Goal: Information Seeking & Learning: Compare options

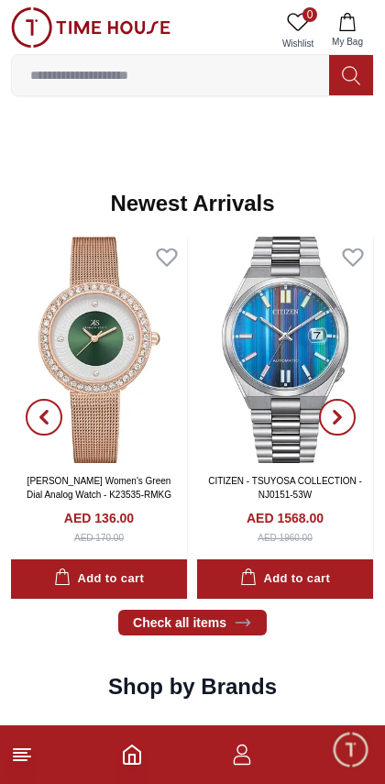
scroll to position [862, 0]
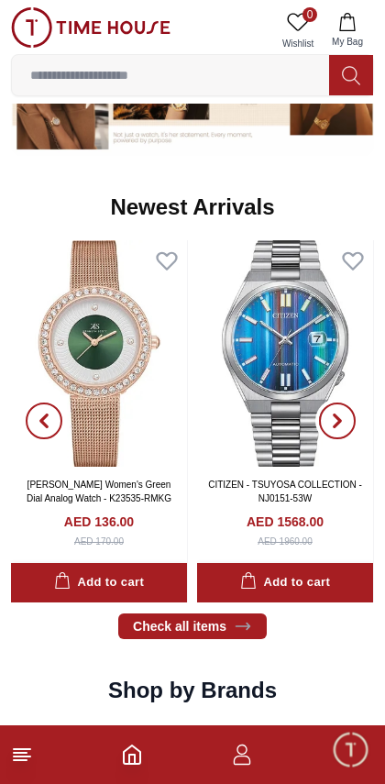
click at [342, 434] on span "button" at bounding box center [337, 420] width 37 height 37
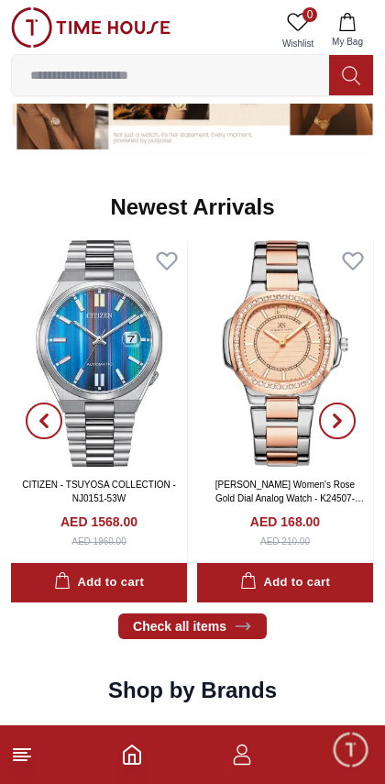
click at [335, 429] on span "button" at bounding box center [337, 420] width 37 height 37
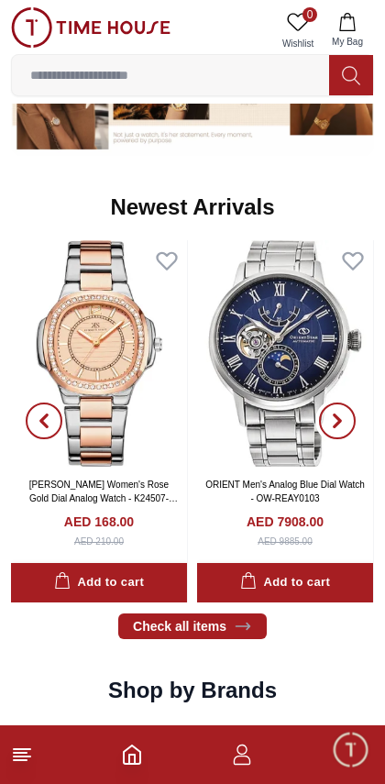
click at [341, 423] on icon "button" at bounding box center [337, 420] width 15 height 15
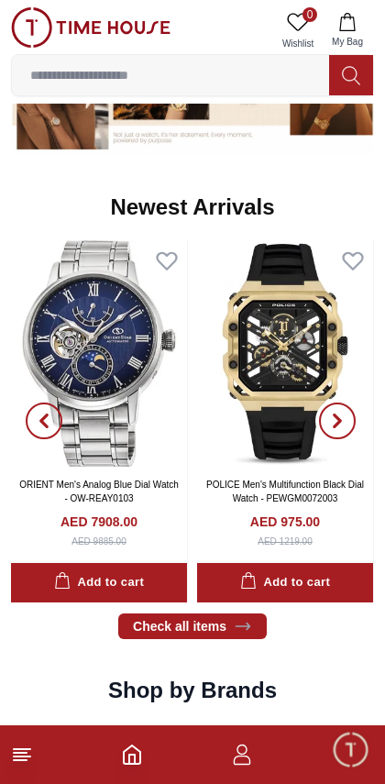
click at [342, 425] on icon "button" at bounding box center [337, 420] width 15 height 15
click at [343, 425] on icon "button" at bounding box center [337, 420] width 15 height 15
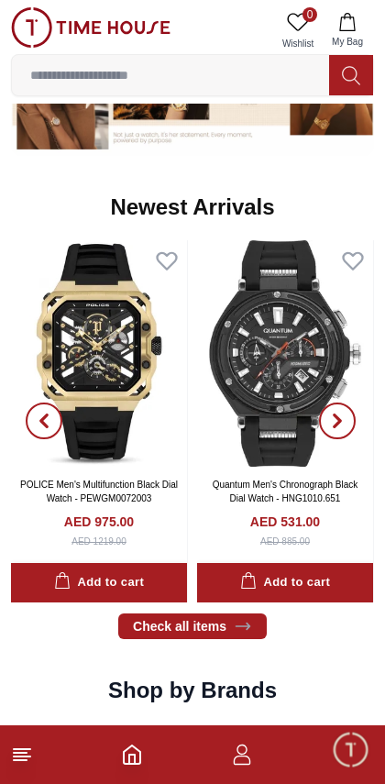
click at [17, 753] on line at bounding box center [20, 753] width 13 height 0
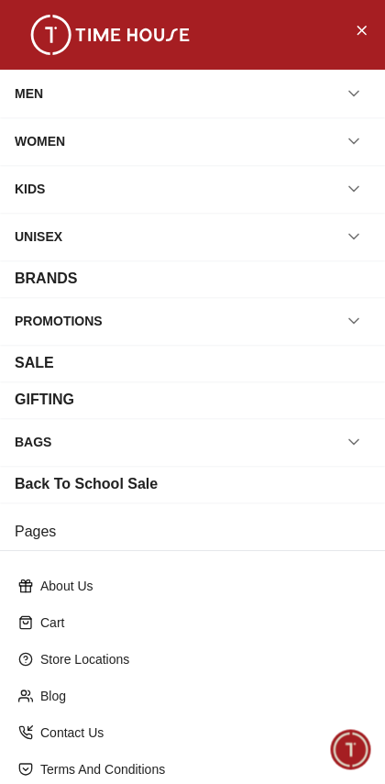
click at [87, 136] on div "WOMEN" at bounding box center [193, 141] width 356 height 33
click at [362, 141] on icon "button" at bounding box center [354, 141] width 18 height 18
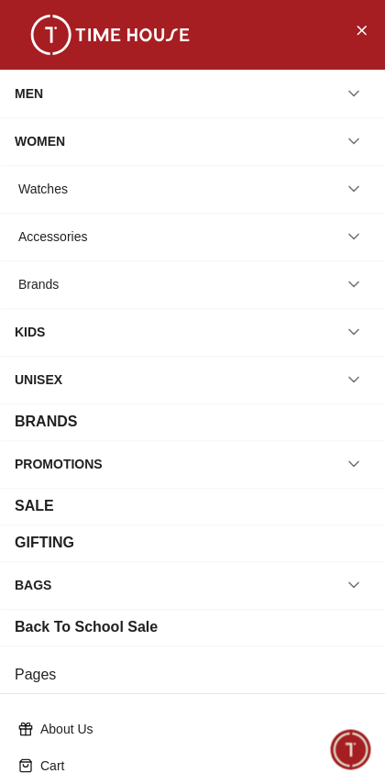
click at [360, 194] on icon "button" at bounding box center [354, 189] width 18 height 18
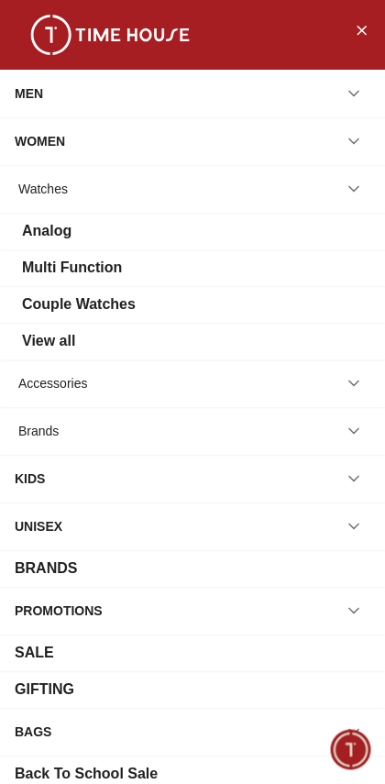
click at [49, 348] on div "View all" at bounding box center [48, 341] width 53 height 22
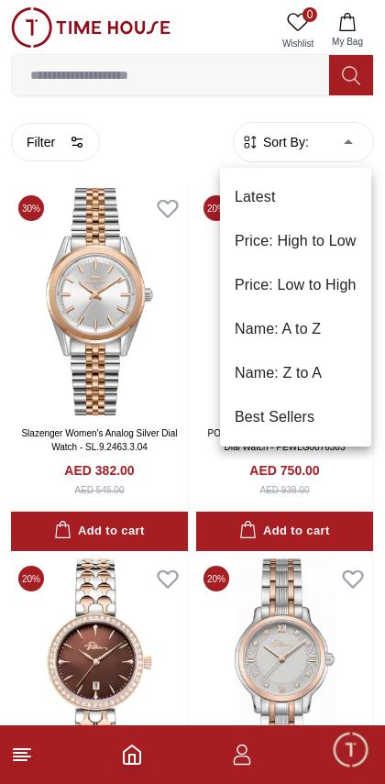
click at [330, 283] on li "Price: Low to High" at bounding box center [295, 285] width 151 height 44
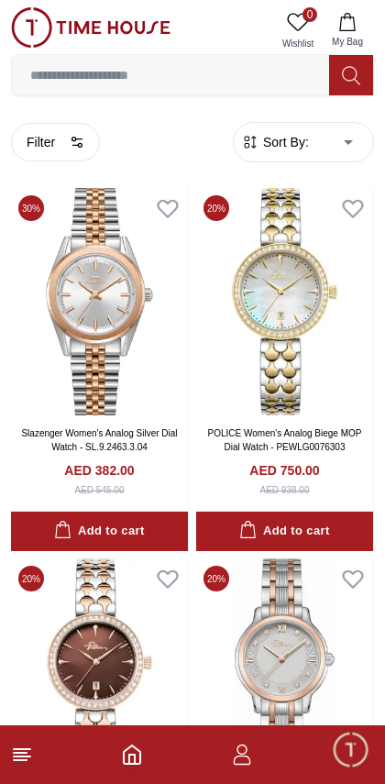
type input "*"
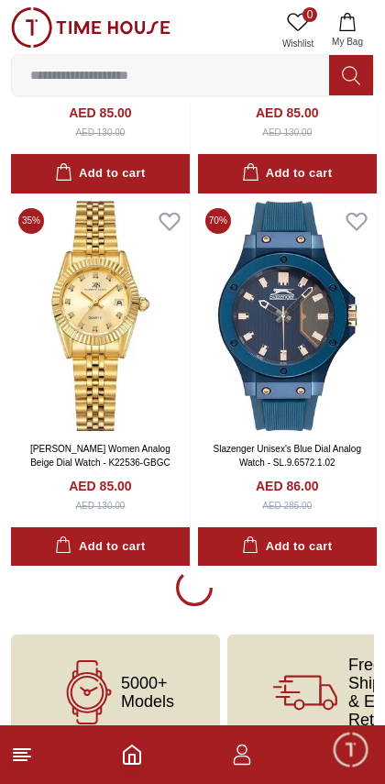
scroll to position [3340, 0]
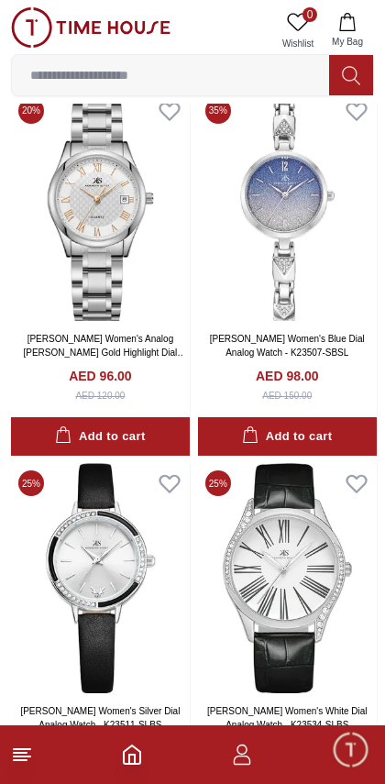
scroll to position [6803, 0]
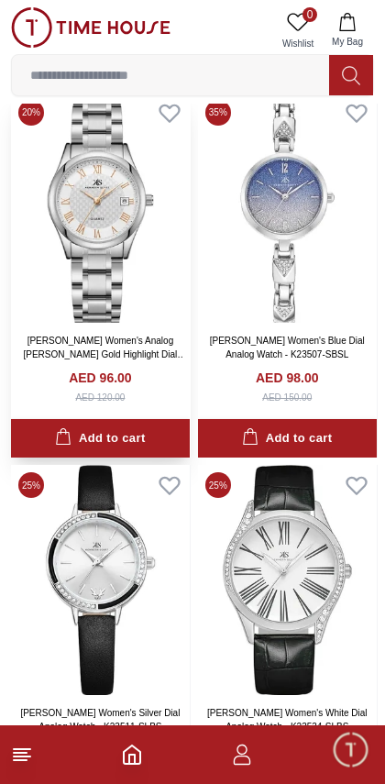
click at [67, 281] on img at bounding box center [100, 208] width 179 height 230
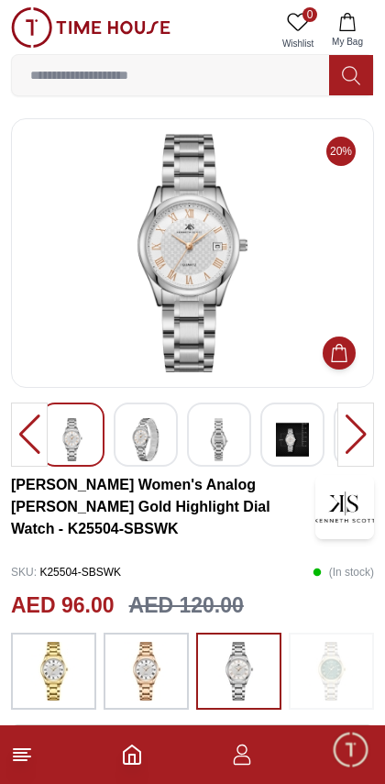
click at [39, 675] on img at bounding box center [54, 671] width 46 height 59
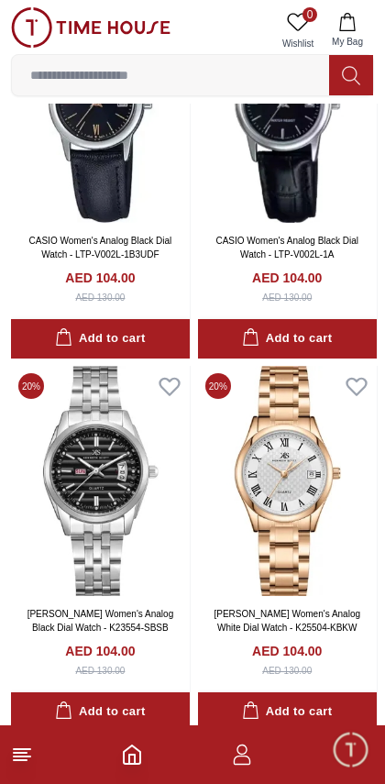
scroll to position [10364, 0]
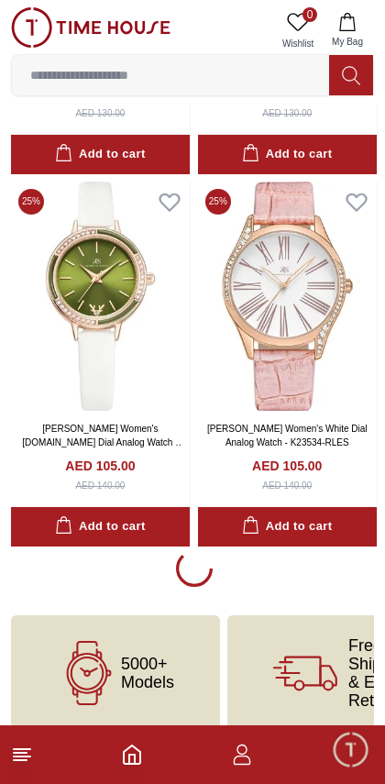
scroll to position [10810, 0]
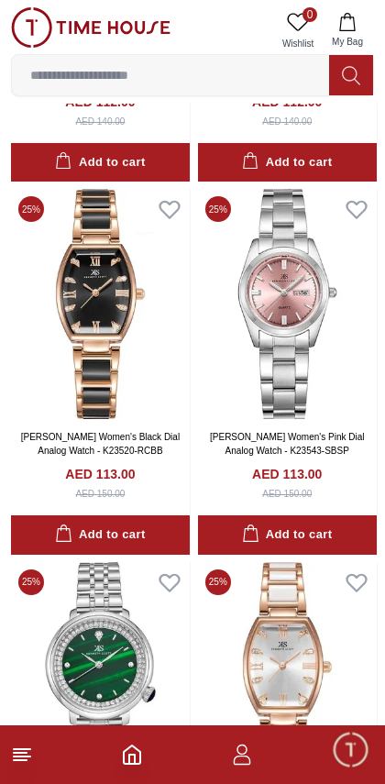
scroll to position [14903, 0]
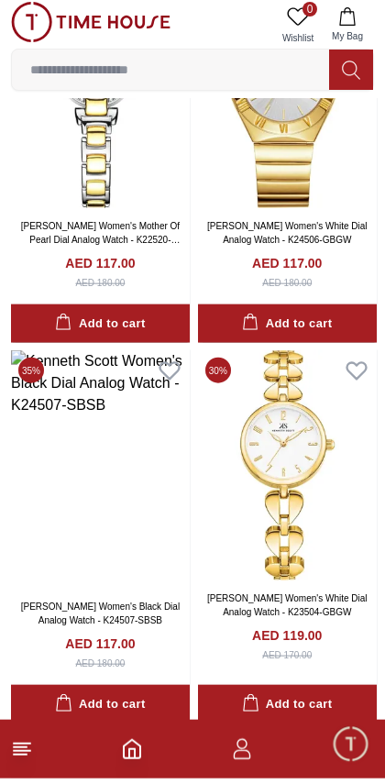
scroll to position [18172, 0]
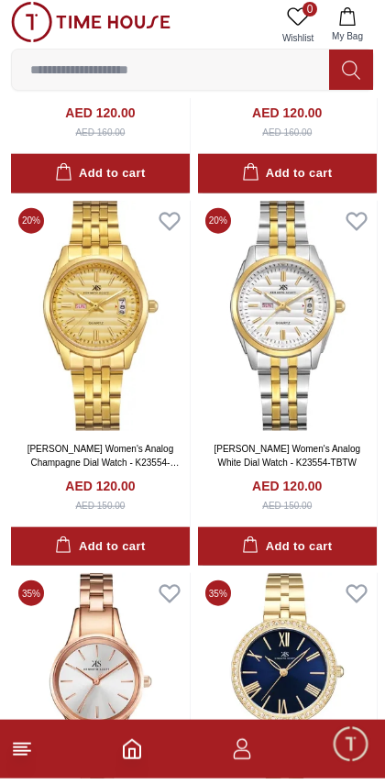
scroll to position [22730, 0]
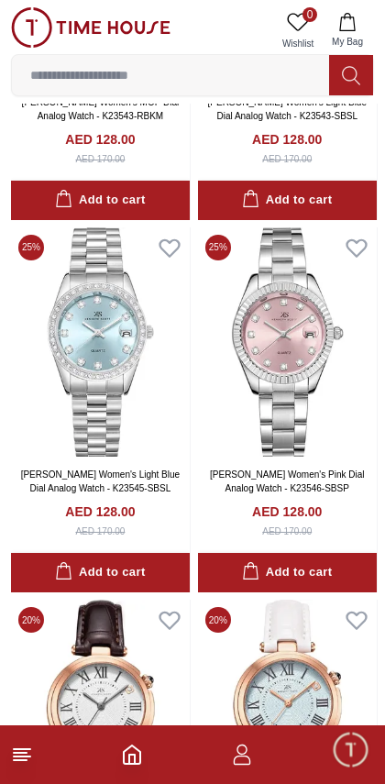
scroll to position [26804, 0]
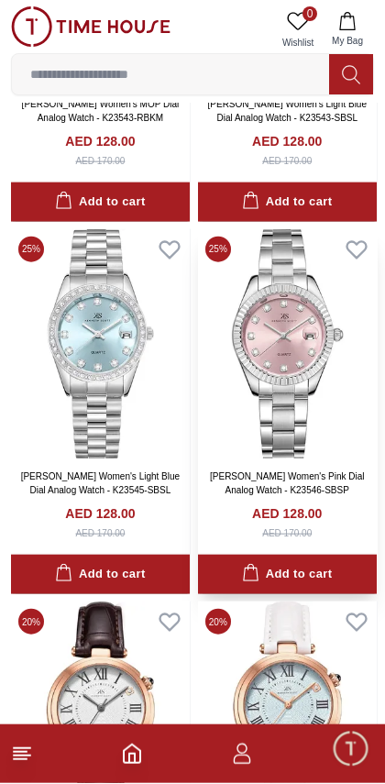
click at [332, 380] on img at bounding box center [287, 345] width 179 height 230
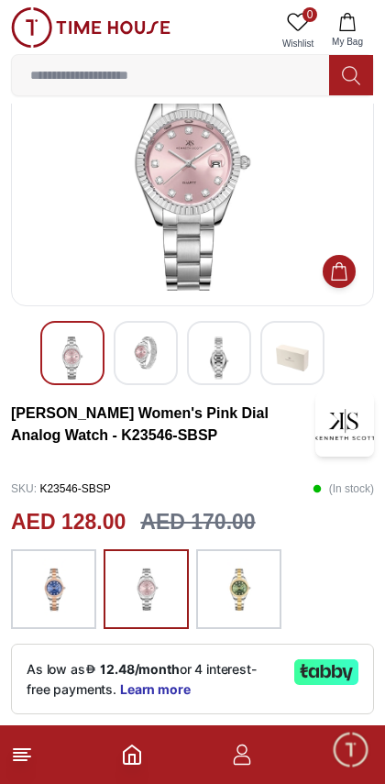
scroll to position [110, 0]
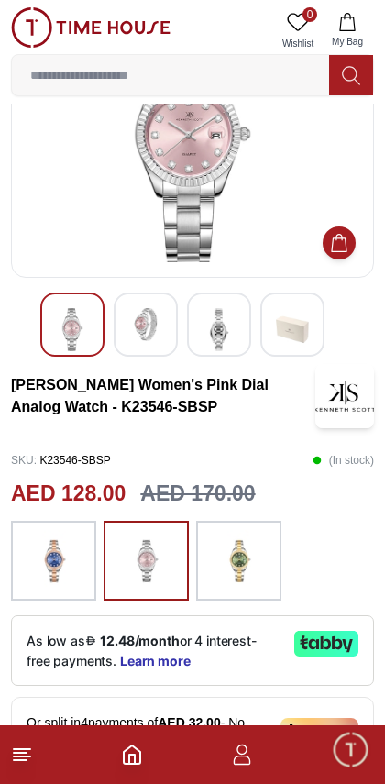
click at [247, 565] on img at bounding box center [239, 561] width 46 height 62
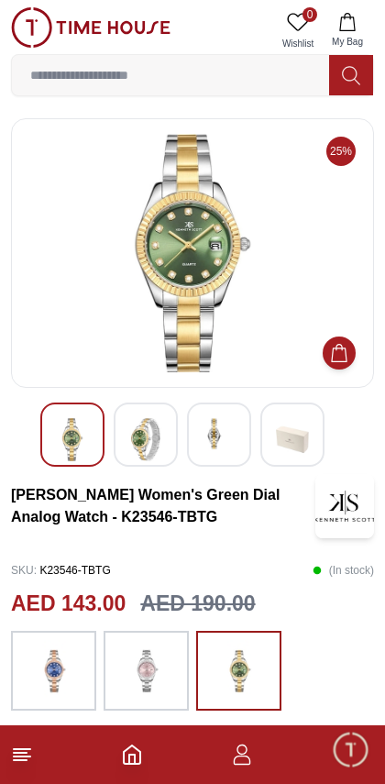
scroll to position [110, 0]
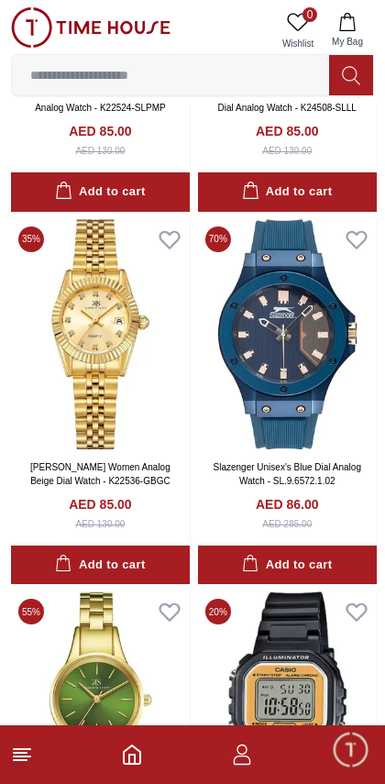
scroll to position [3257, 0]
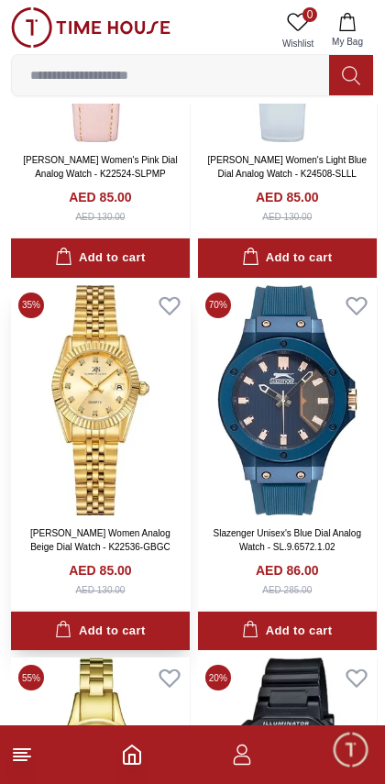
click at [92, 448] on img at bounding box center [100, 400] width 179 height 230
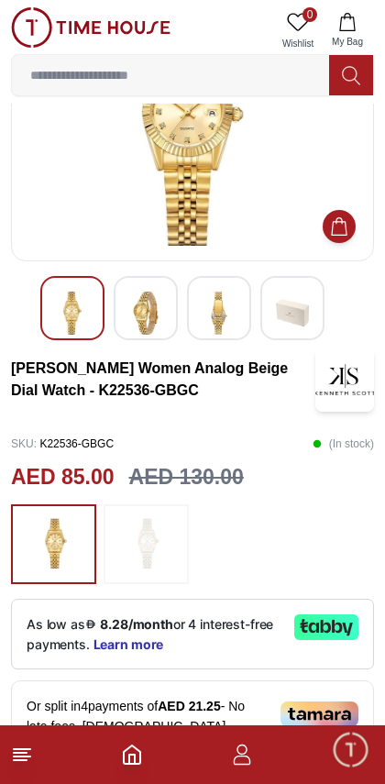
scroll to position [128, 0]
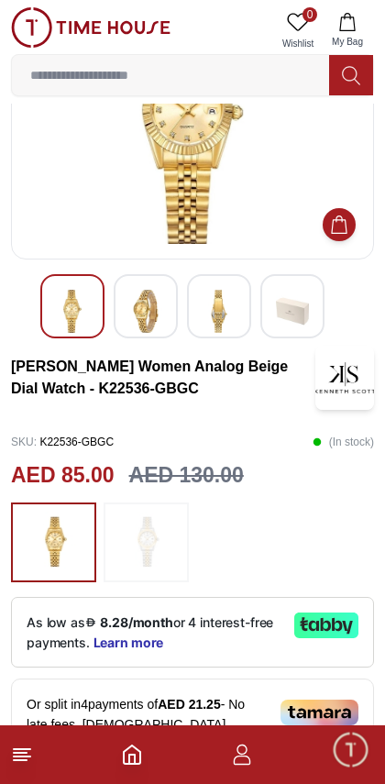
click at [141, 546] on img at bounding box center [147, 543] width 46 height 62
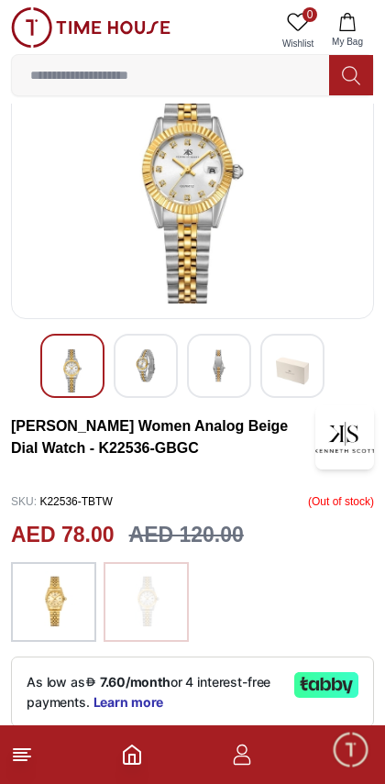
scroll to position [69, 0]
click at [47, 592] on img at bounding box center [54, 602] width 46 height 62
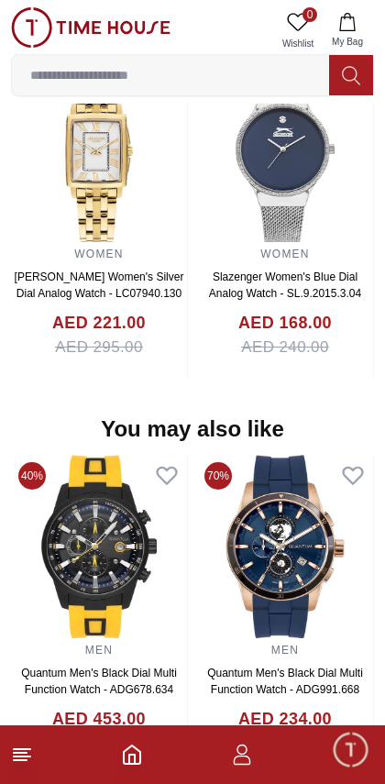
scroll to position [1683, 0]
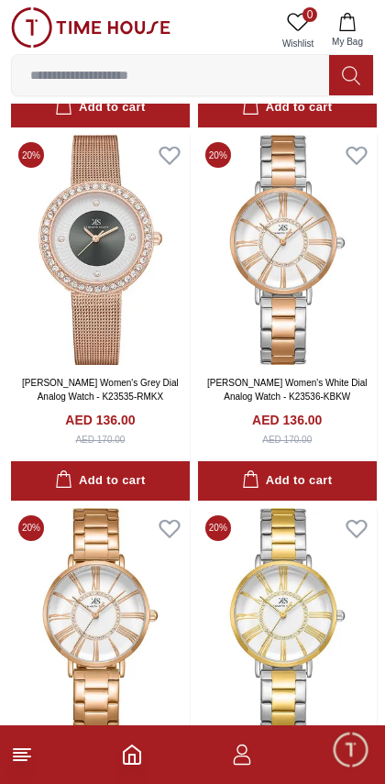
scroll to position [32488, 0]
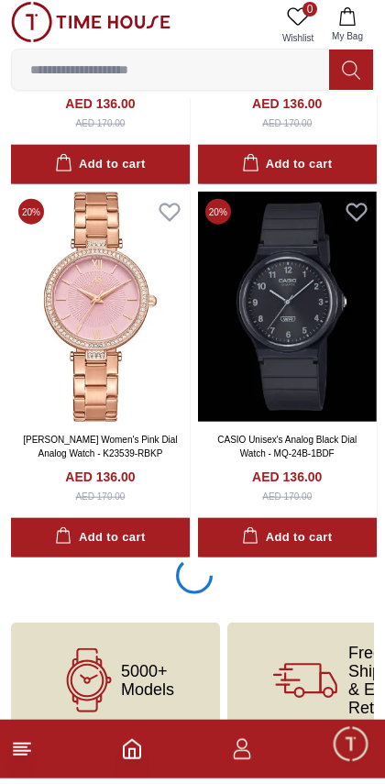
scroll to position [33151, 0]
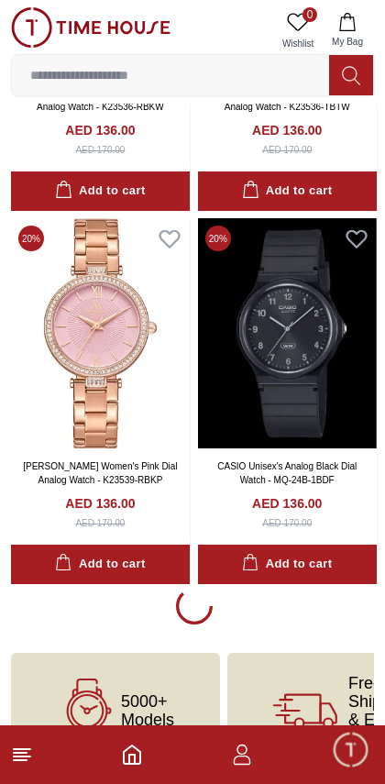
scroll to position [33172, 0]
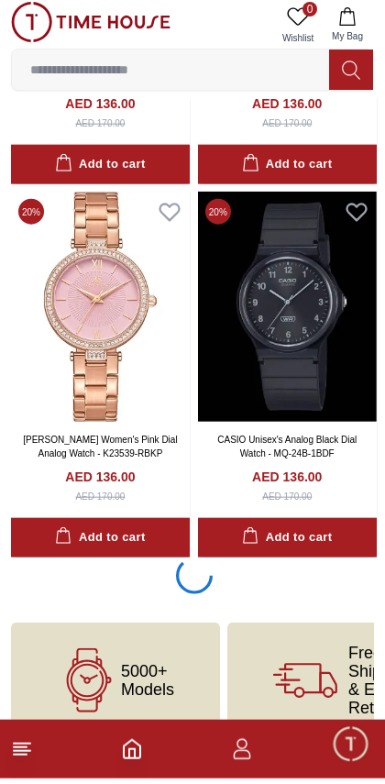
scroll to position [33168, 0]
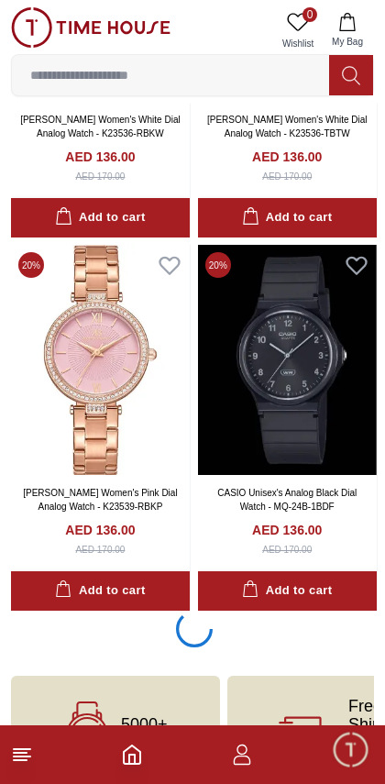
scroll to position [33164, 0]
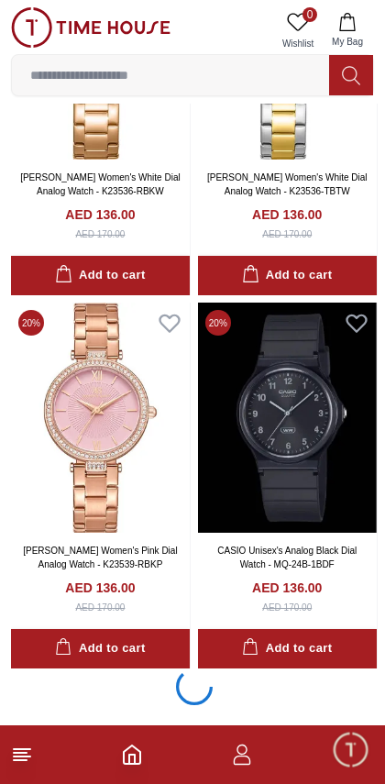
scroll to position [33022, 0]
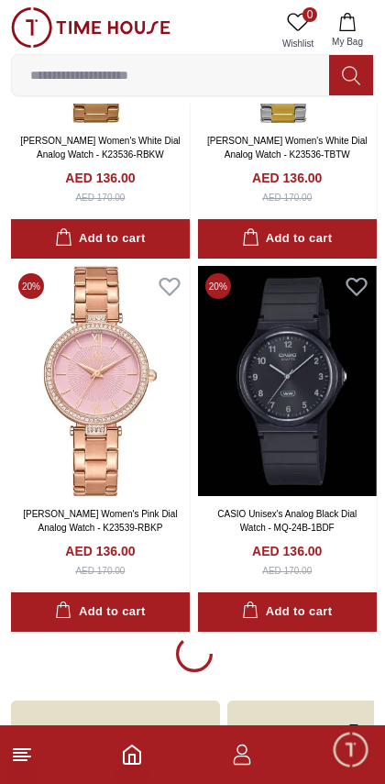
scroll to position [33096, 0]
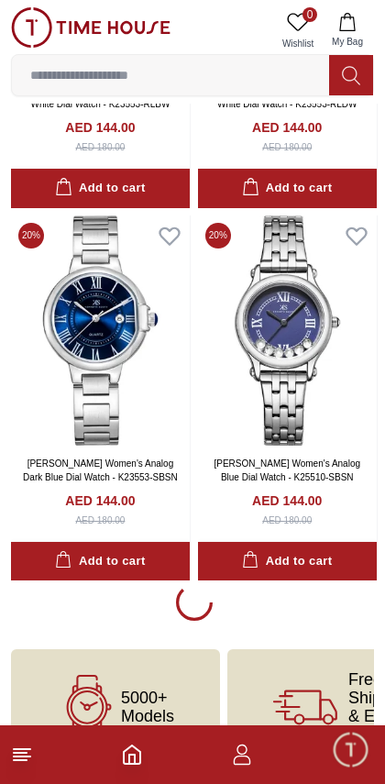
scroll to position [40605, 0]
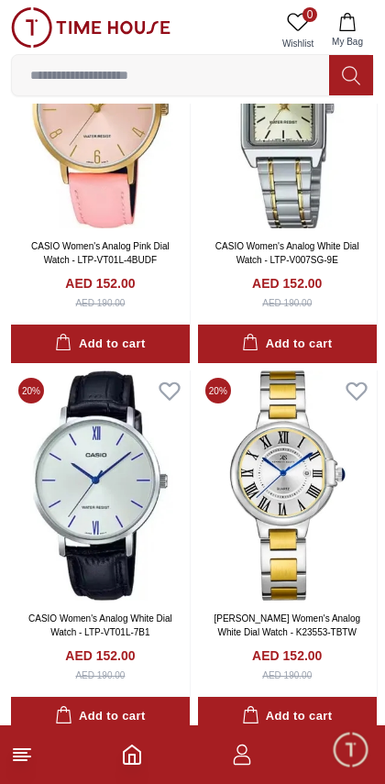
scroll to position [46643, 0]
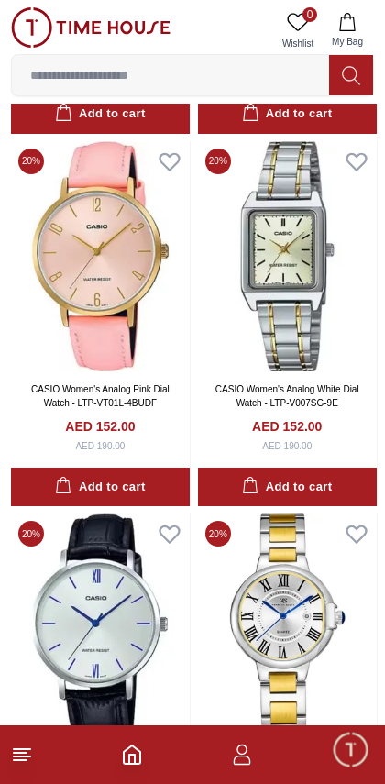
click at [20, 753] on line at bounding box center [20, 753] width 13 height 0
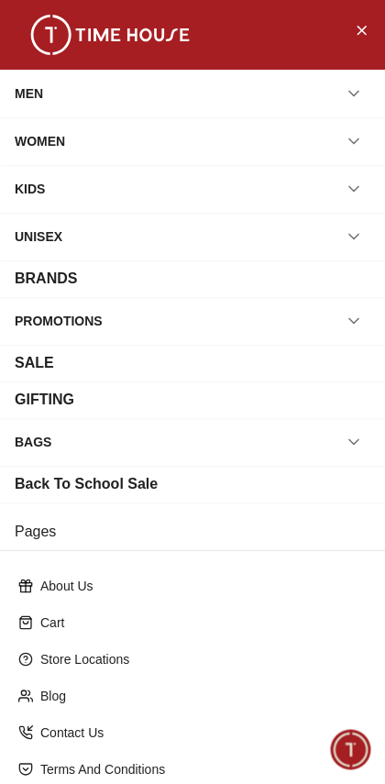
click at [55, 94] on div "MEN" at bounding box center [193, 93] width 356 height 33
click at [363, 102] on icon "button" at bounding box center [354, 93] width 18 height 18
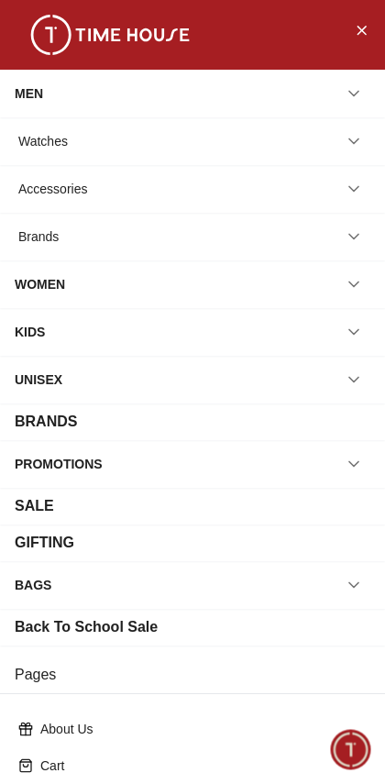
click at [368, 135] on button "button" at bounding box center [353, 141] width 33 height 33
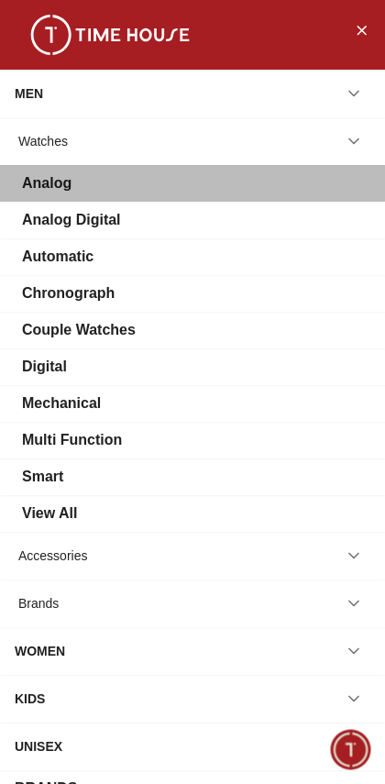
click at [261, 192] on div "Analog" at bounding box center [193, 183] width 356 height 22
click at [312, 189] on div "Analog" at bounding box center [193, 183] width 356 height 22
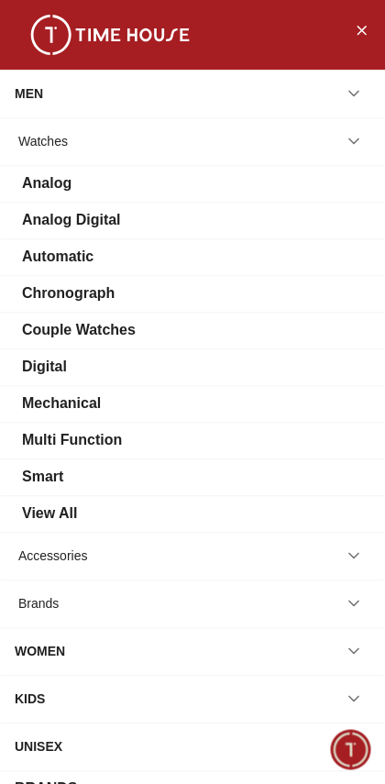
click at [33, 190] on div "Analog" at bounding box center [47, 183] width 50 height 22
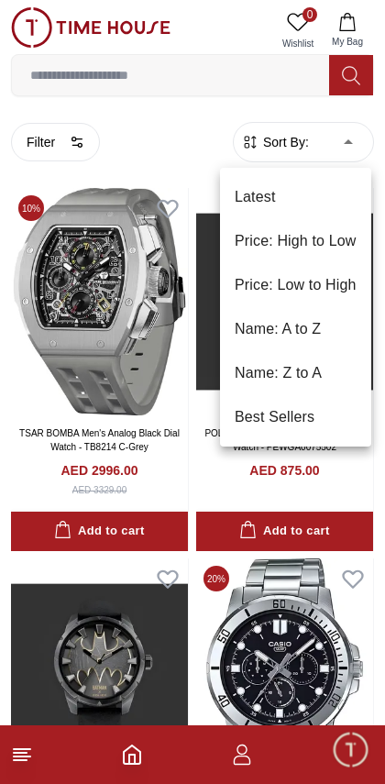
click at [325, 285] on li "Price: Low to High" at bounding box center [295, 285] width 151 height 44
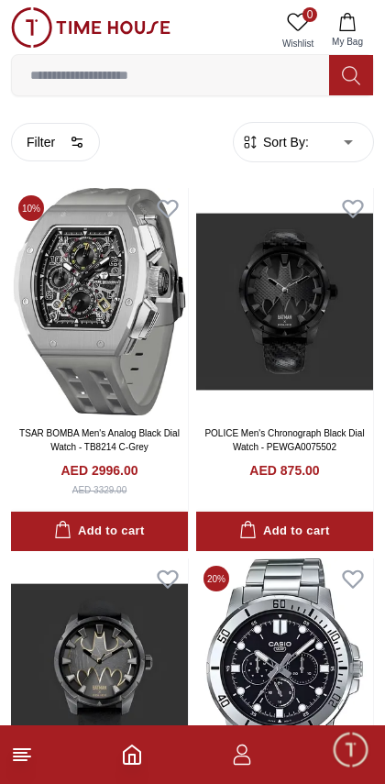
type input "*"
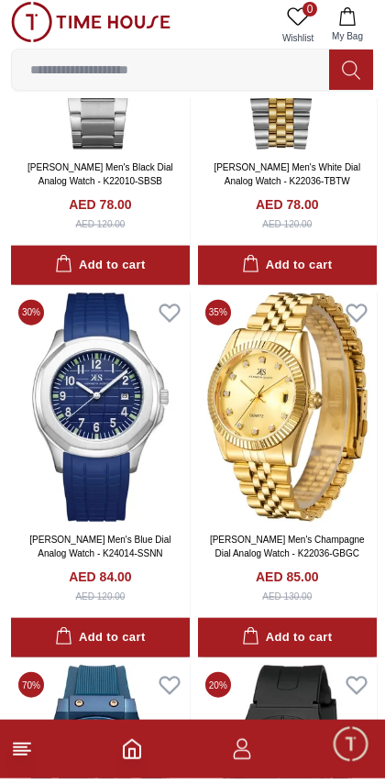
scroll to position [1381, 0]
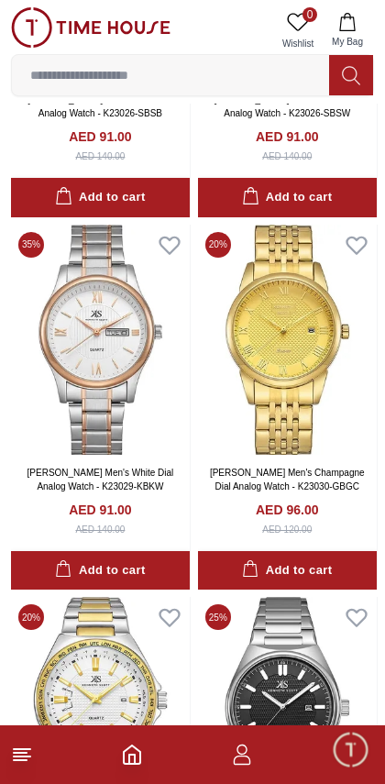
scroll to position [3316, 0]
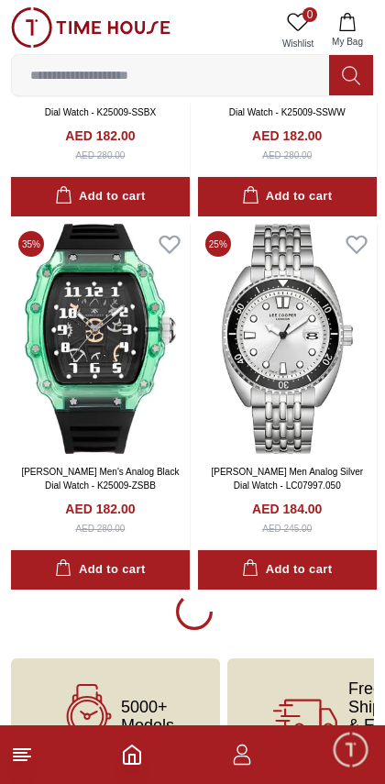
scroll to position [14496, 0]
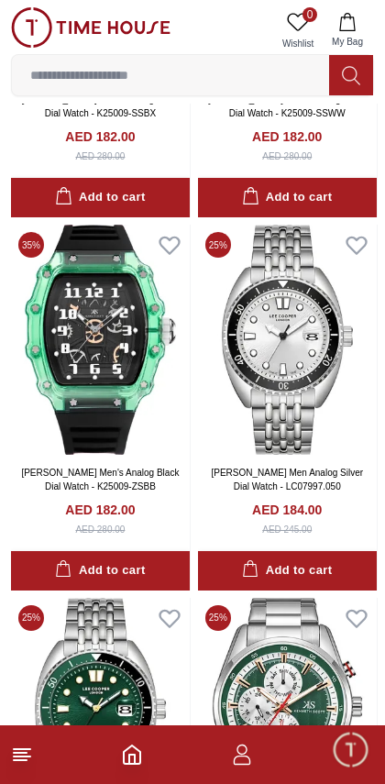
scroll to position [14528, 0]
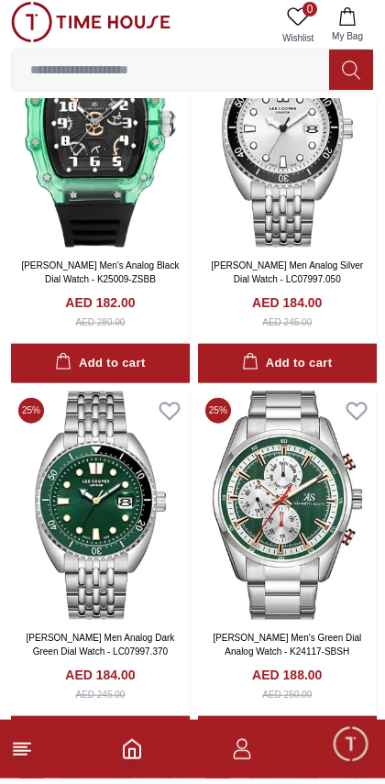
scroll to position [14700, 0]
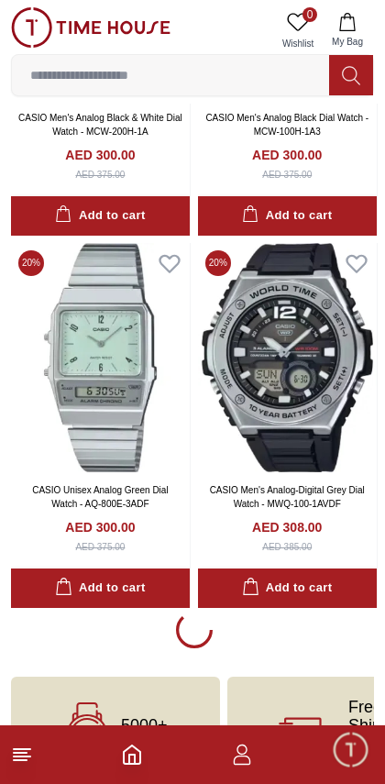
scroll to position [29342, 0]
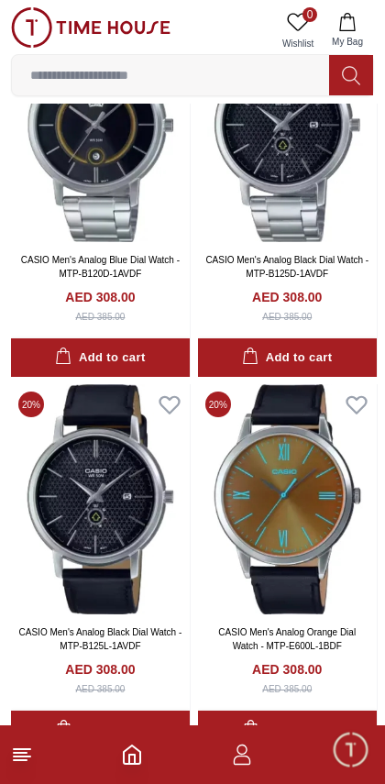
scroll to position [29873, 0]
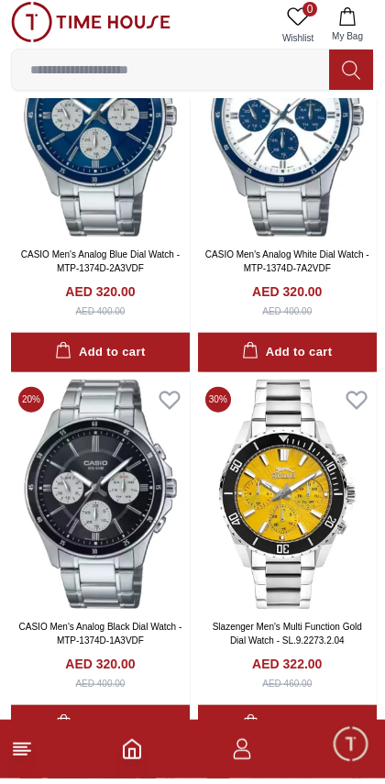
scroll to position [32596, 0]
